Goal: Find specific page/section: Find specific page/section

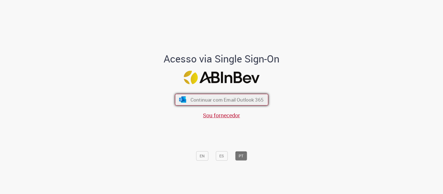
click at [206, 96] on button "Continuar com Email Outlook 365" at bounding box center [221, 100] width 93 height 12
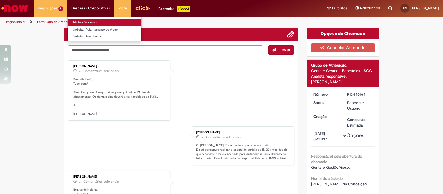
click at [102, 21] on link "Minhas Despesas" at bounding box center [105, 22] width 74 height 6
